Goal: Check status: Check status

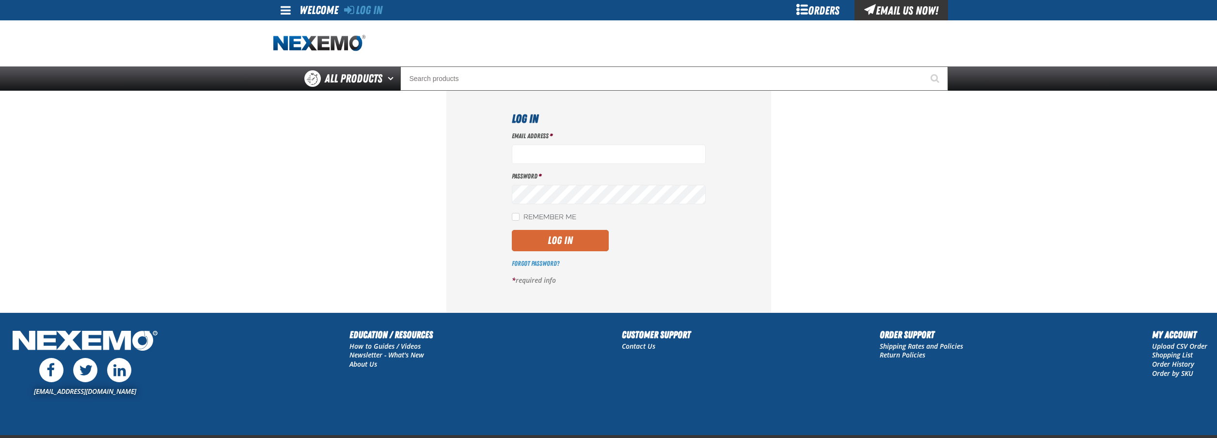
type input "[EMAIL_ADDRESS][DOMAIN_NAME]"
click at [547, 241] on button "Log In" at bounding box center [560, 240] width 97 height 21
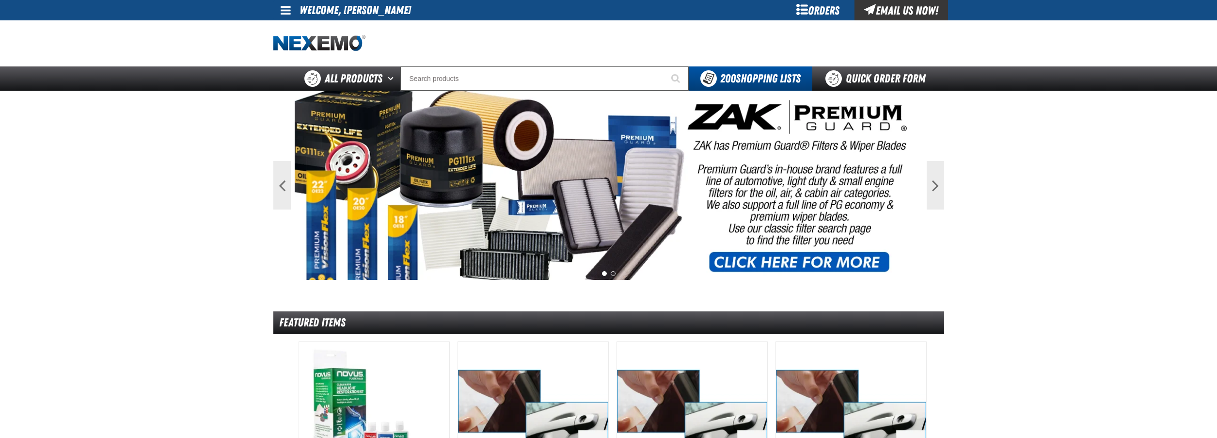
click at [824, 7] on div "Orders" at bounding box center [818, 10] width 73 height 20
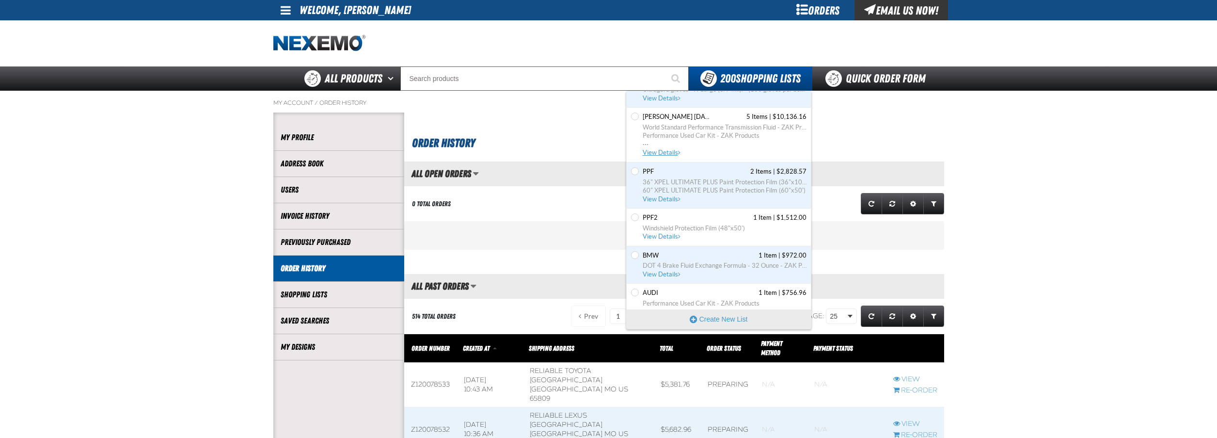
scroll to position [8164, 0]
